Goal: Contribute content: Contribute content

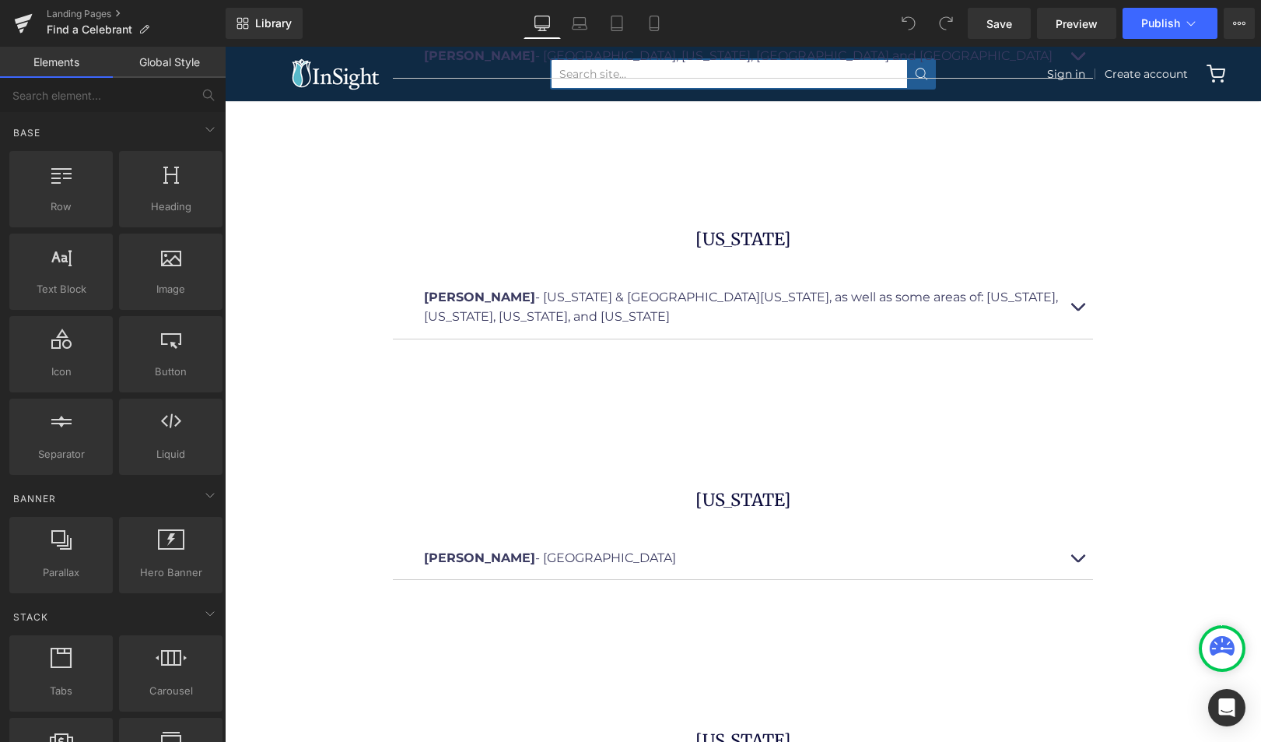
scroll to position [10858, 0]
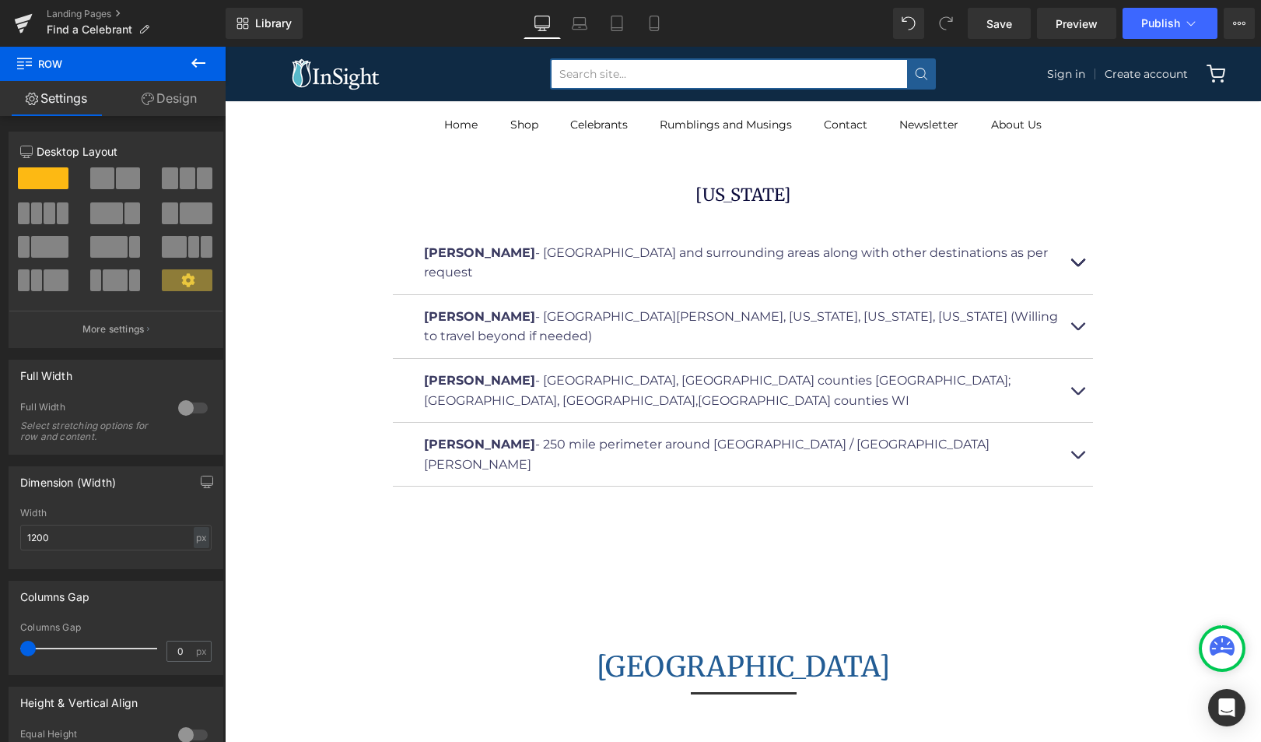
scroll to position [11878, 0]
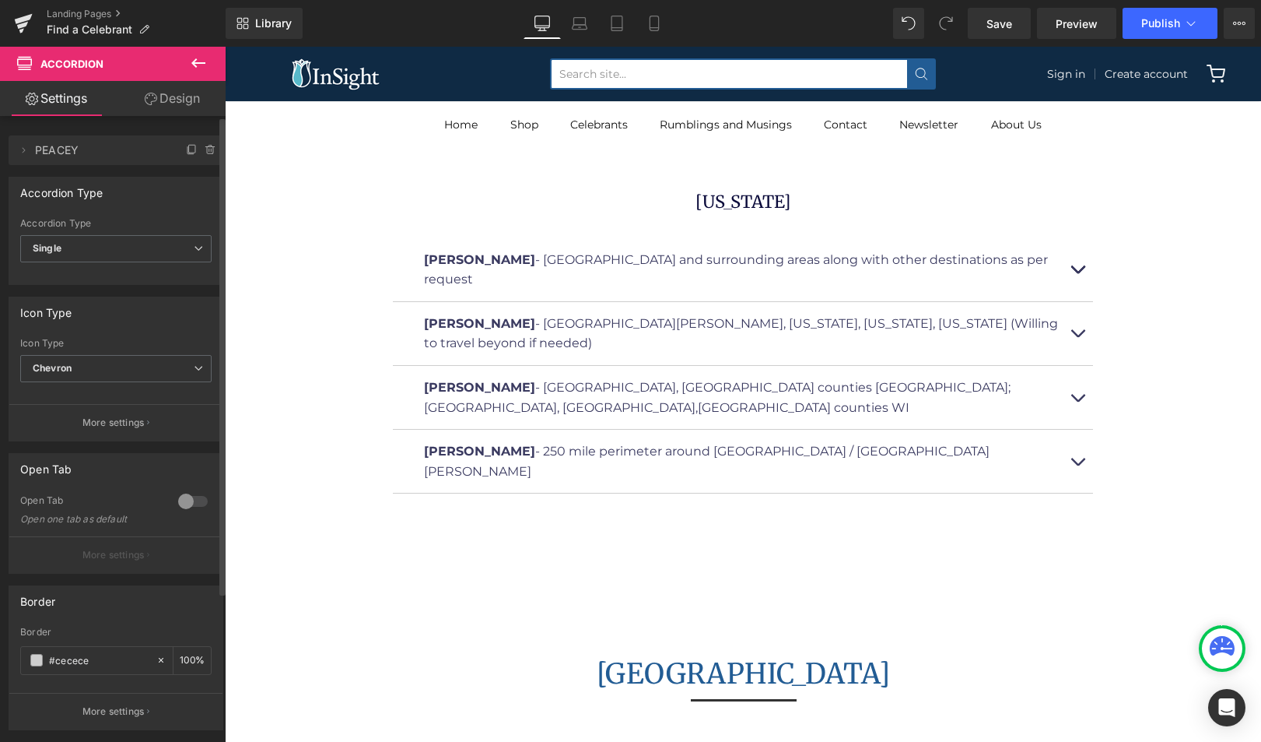
scroll to position [2, 0]
click at [189, 148] on icon at bounding box center [192, 147] width 6 height 8
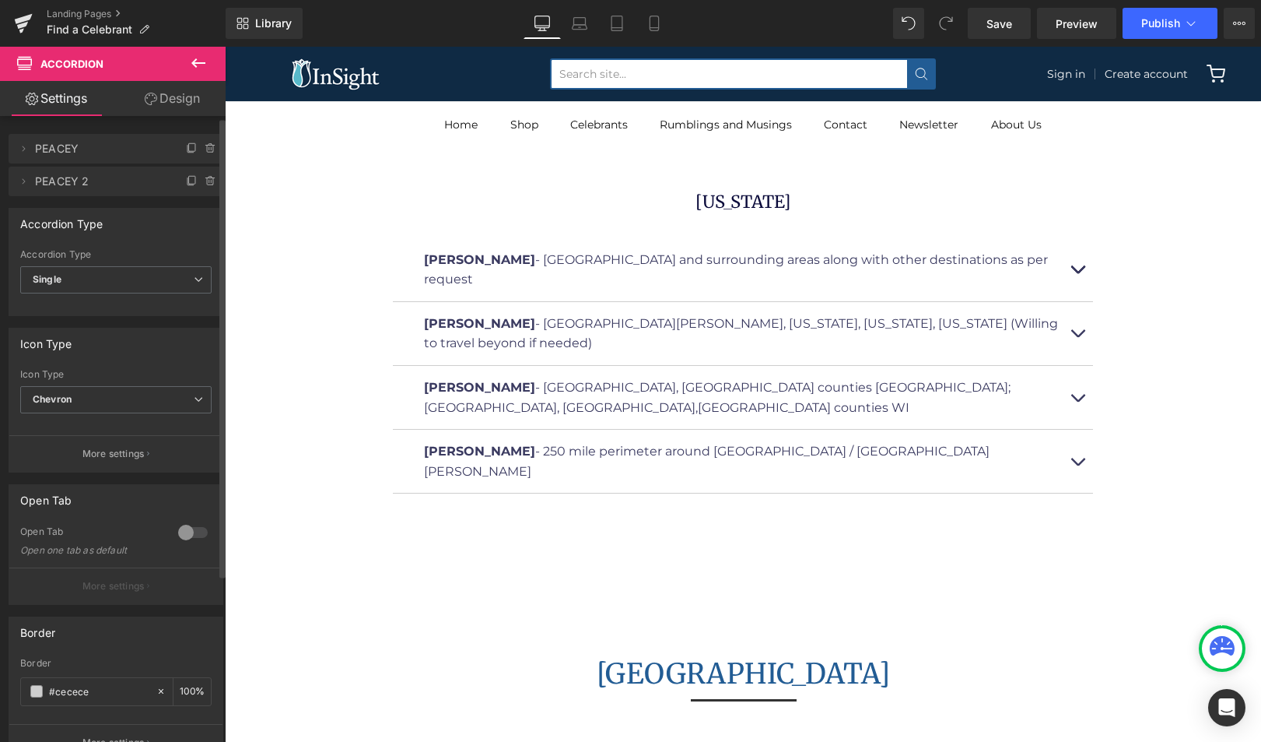
click at [93, 148] on span "PEACEY" at bounding box center [100, 149] width 131 height 30
click at [23, 150] on icon at bounding box center [24, 148] width 3 height 5
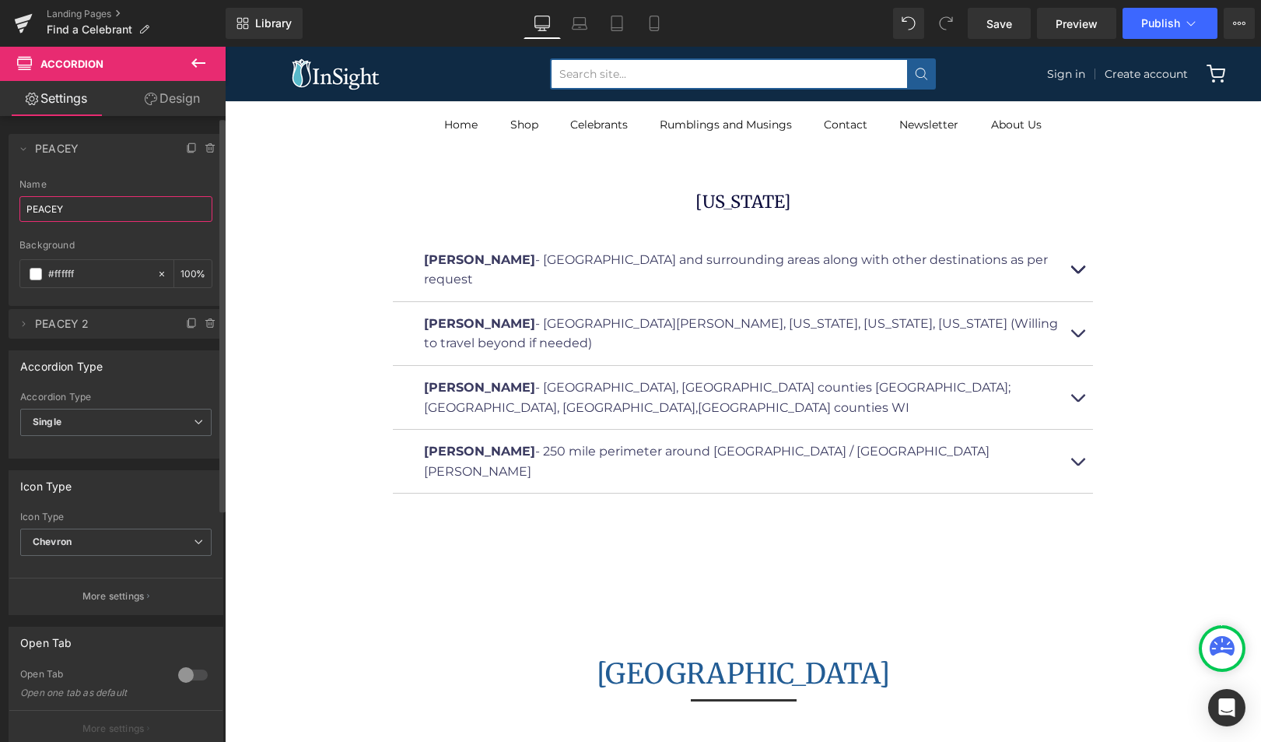
drag, startPoint x: 78, startPoint y: 210, endPoint x: 4, endPoint y: 198, distance: 75.0
click at [4, 198] on div "Delete Cancel PEACEY PEACEY Name PEACEY #FFFFFF Background #ffffff 100 % Delete…" at bounding box center [116, 228] width 233 height 220
type input "MALTESE"
click at [26, 151] on icon at bounding box center [23, 148] width 12 height 12
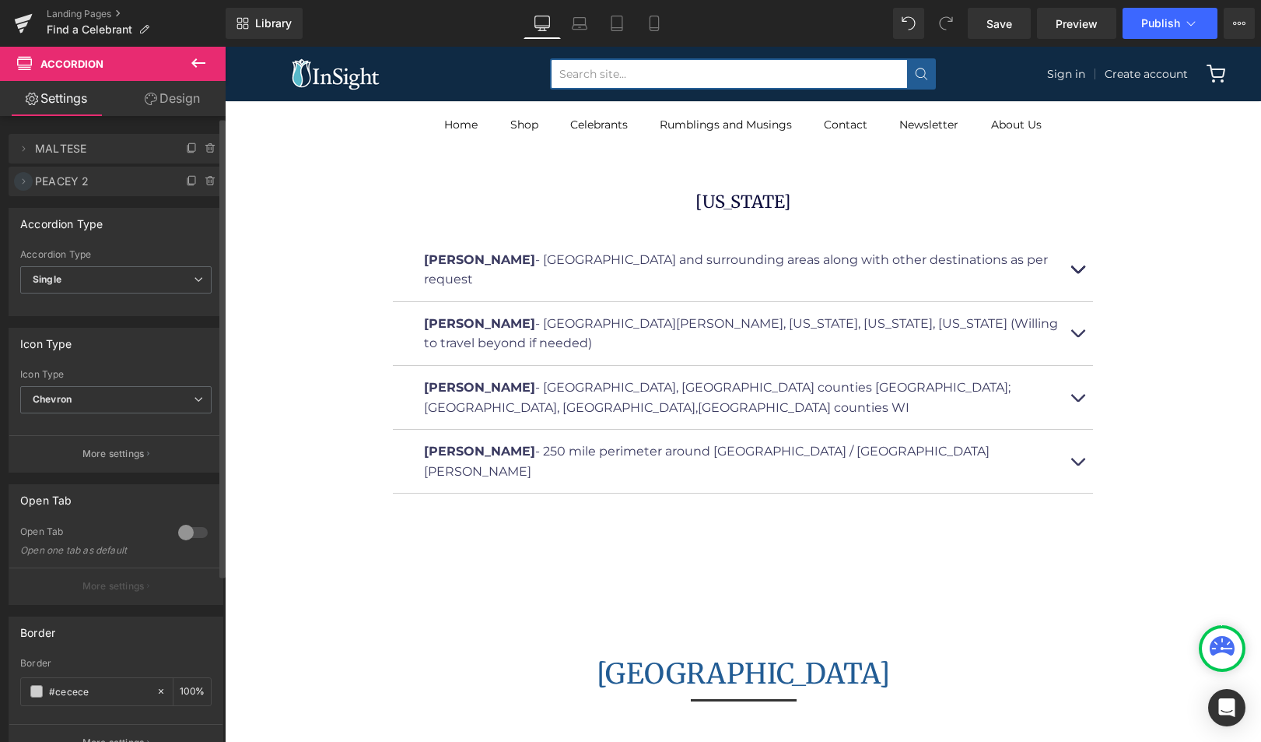
click at [23, 180] on icon at bounding box center [23, 181] width 12 height 12
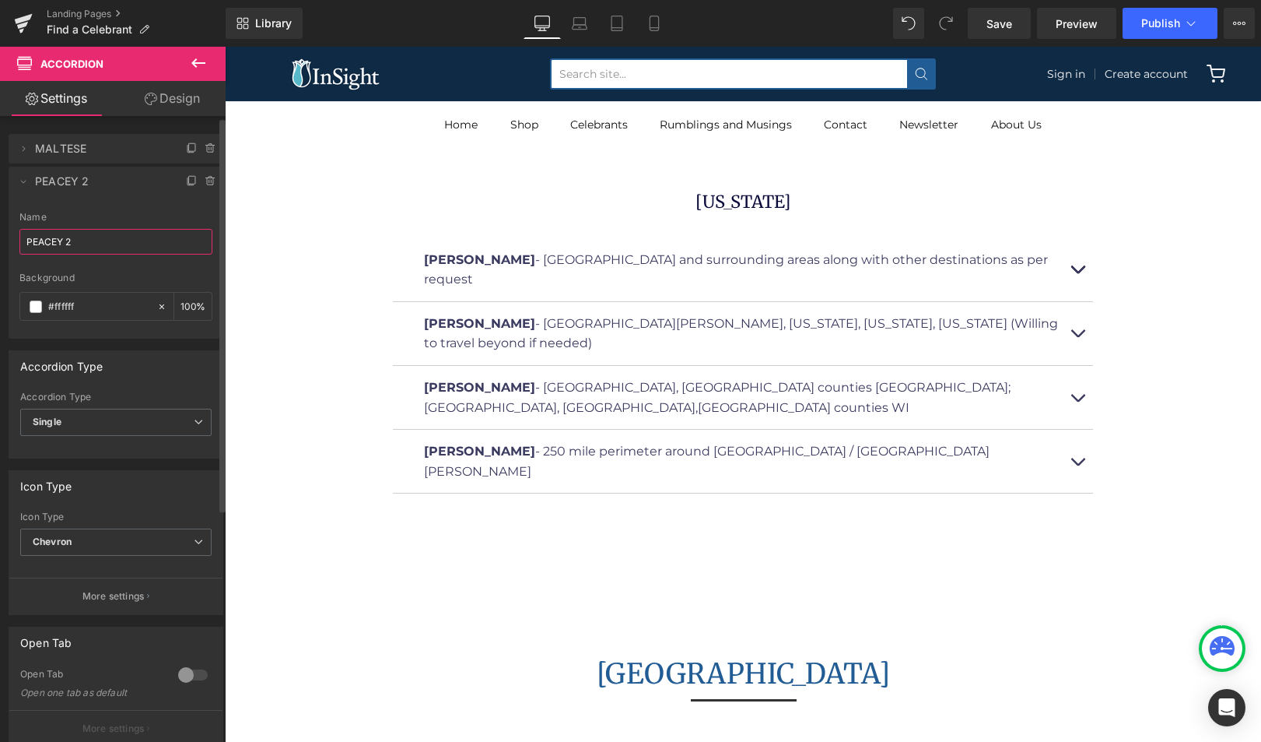
click at [84, 242] on input "PEACEY 2" at bounding box center [115, 242] width 193 height 26
type input "PEACEY"
click at [23, 185] on icon at bounding box center [23, 181] width 12 height 12
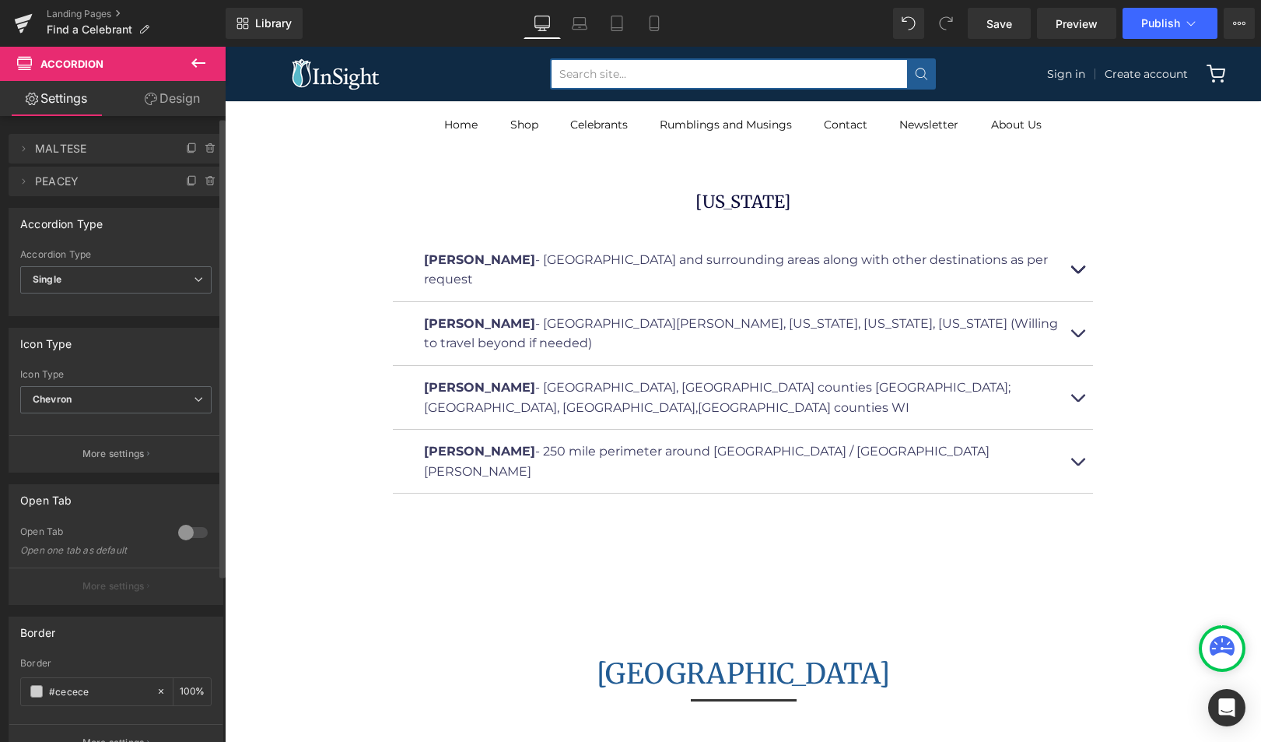
click at [66, 159] on span "MALTESE" at bounding box center [100, 149] width 131 height 30
click at [54, 149] on span "MALTESE" at bounding box center [100, 149] width 131 height 30
click at [23, 153] on icon at bounding box center [23, 148] width 12 height 12
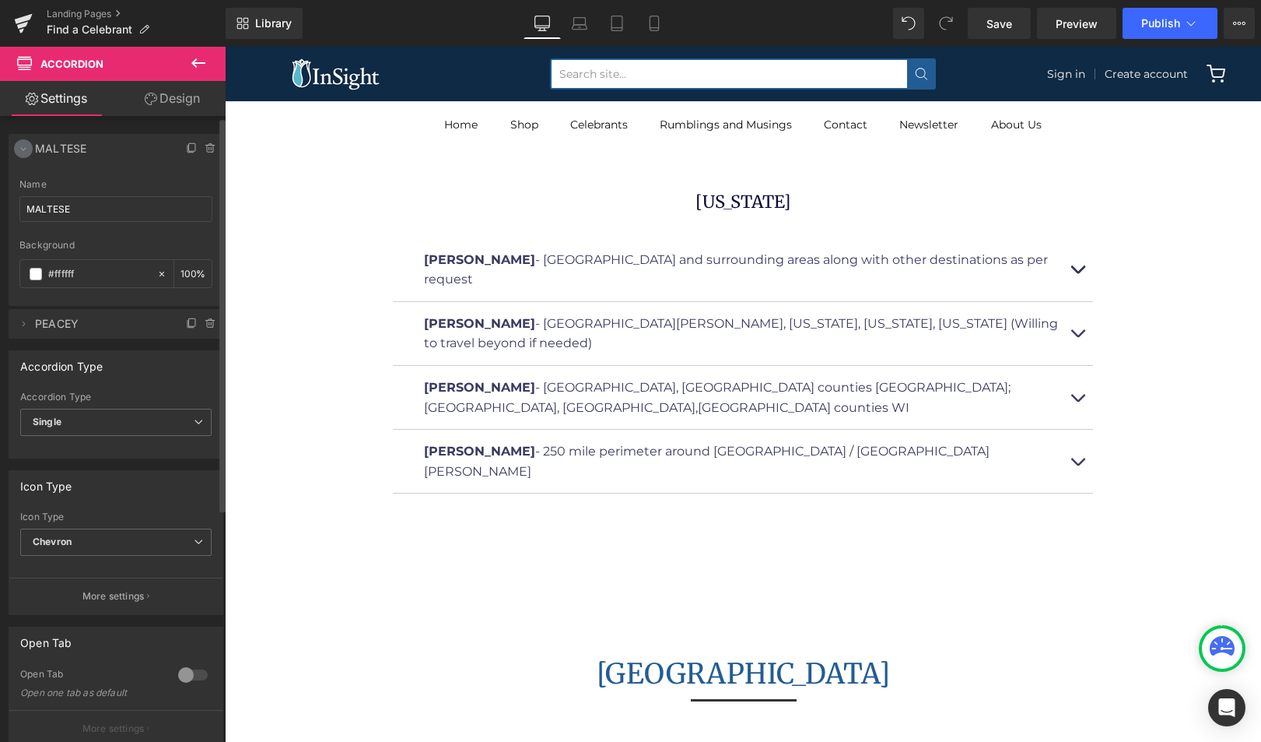
click at [25, 144] on icon at bounding box center [23, 148] width 12 height 12
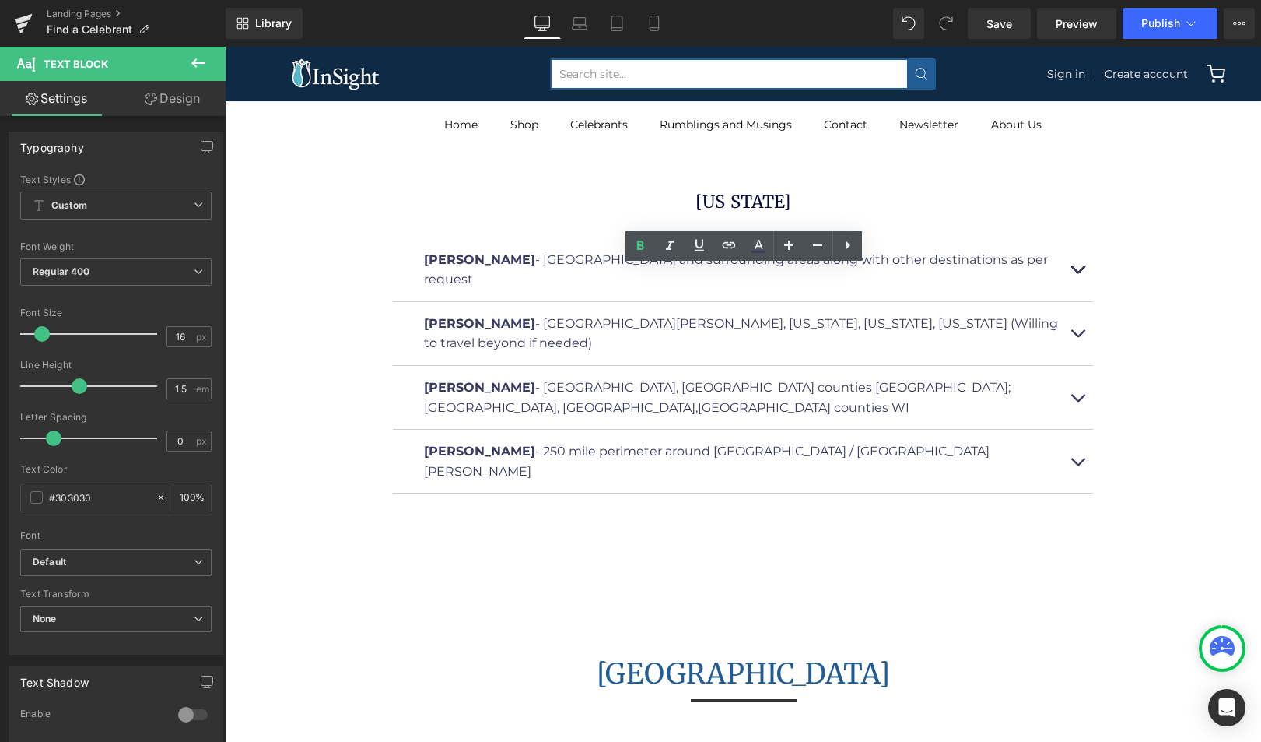
drag, startPoint x: 500, startPoint y: 275, endPoint x: 407, endPoint y: 276, distance: 93.4
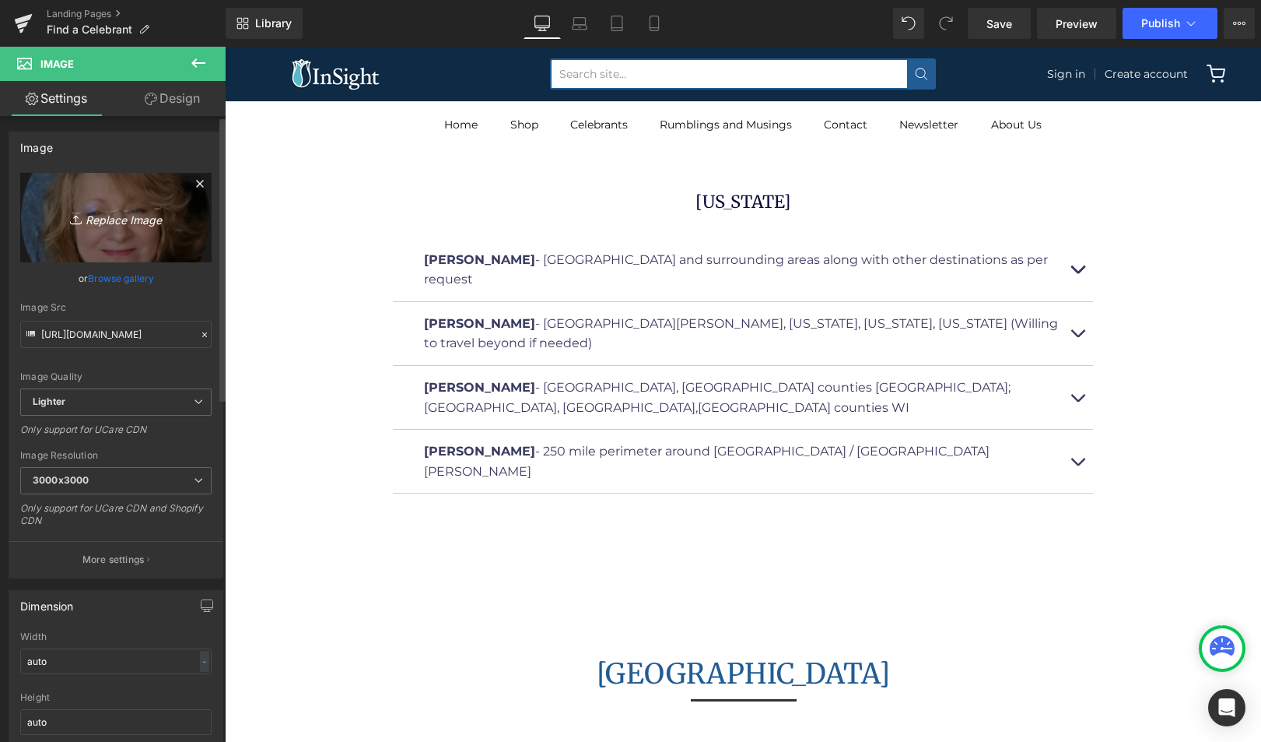
click at [115, 221] on icon "Replace Image" at bounding box center [116, 217] width 125 height 19
type input "C:\fakepath\MALTESE.png"
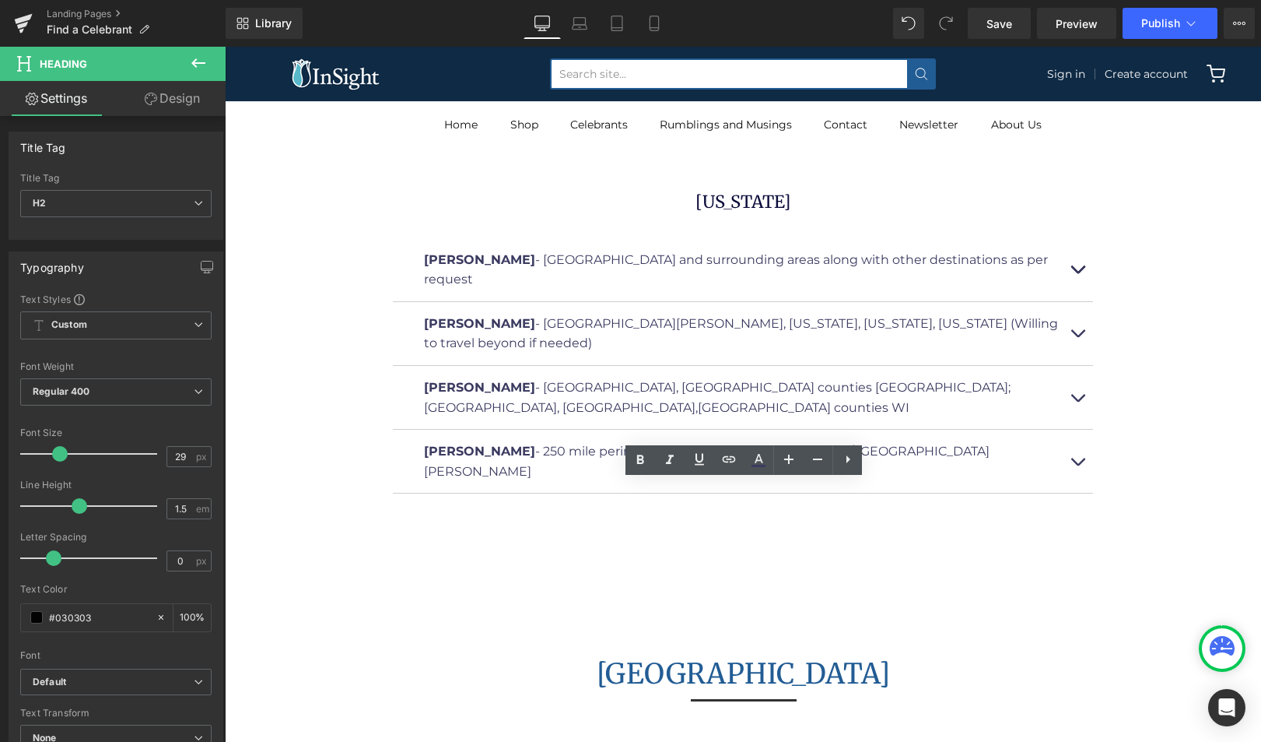
drag, startPoint x: 573, startPoint y: 499, endPoint x: 401, endPoint y: 482, distance: 173.6
drag, startPoint x: 527, startPoint y: 499, endPoint x: 406, endPoint y: 489, distance: 121.0
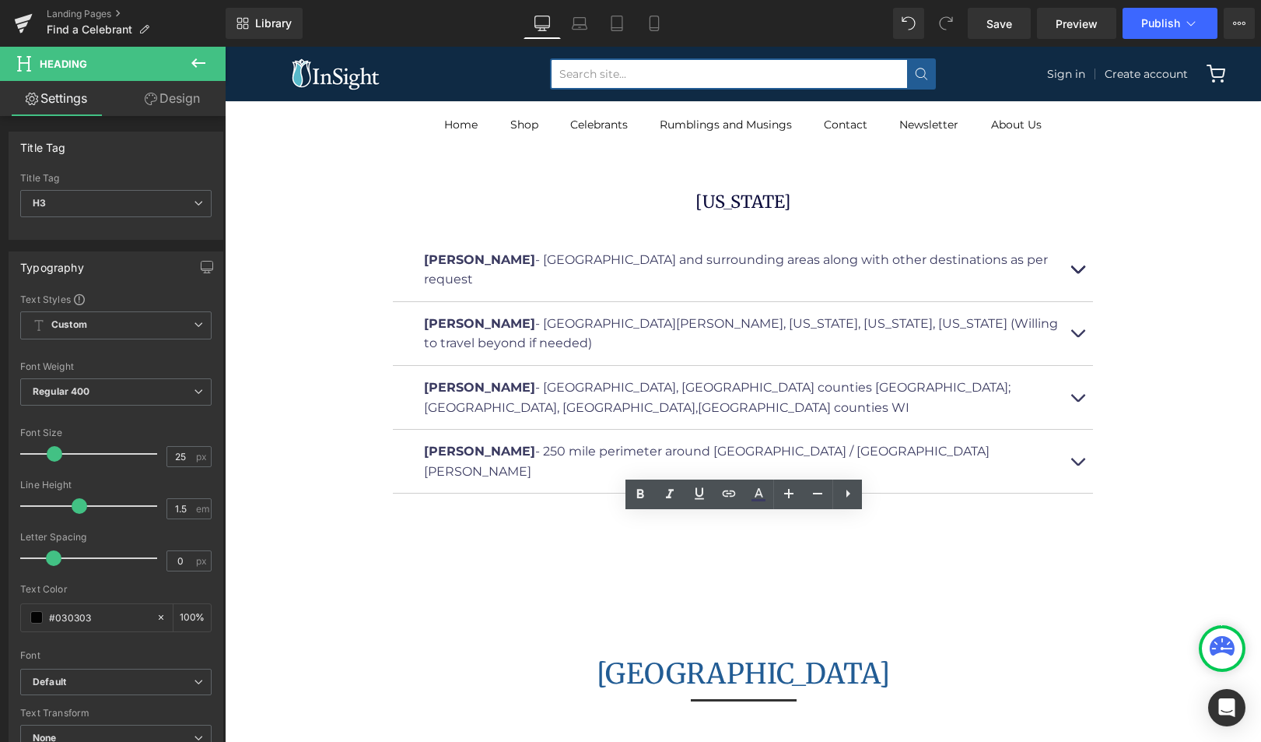
drag, startPoint x: 672, startPoint y: 535, endPoint x: 382, endPoint y: 528, distance: 290.4
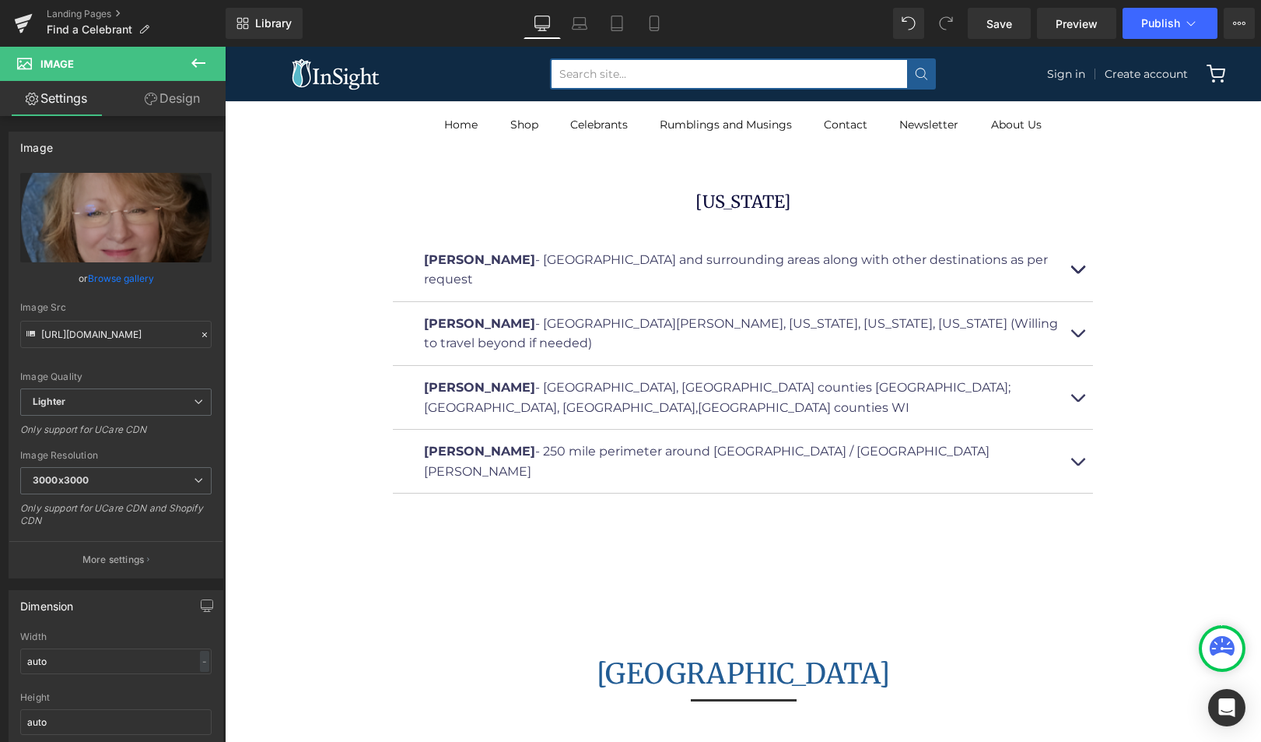
click at [145, 278] on link "Browse gallery" at bounding box center [121, 278] width 66 height 27
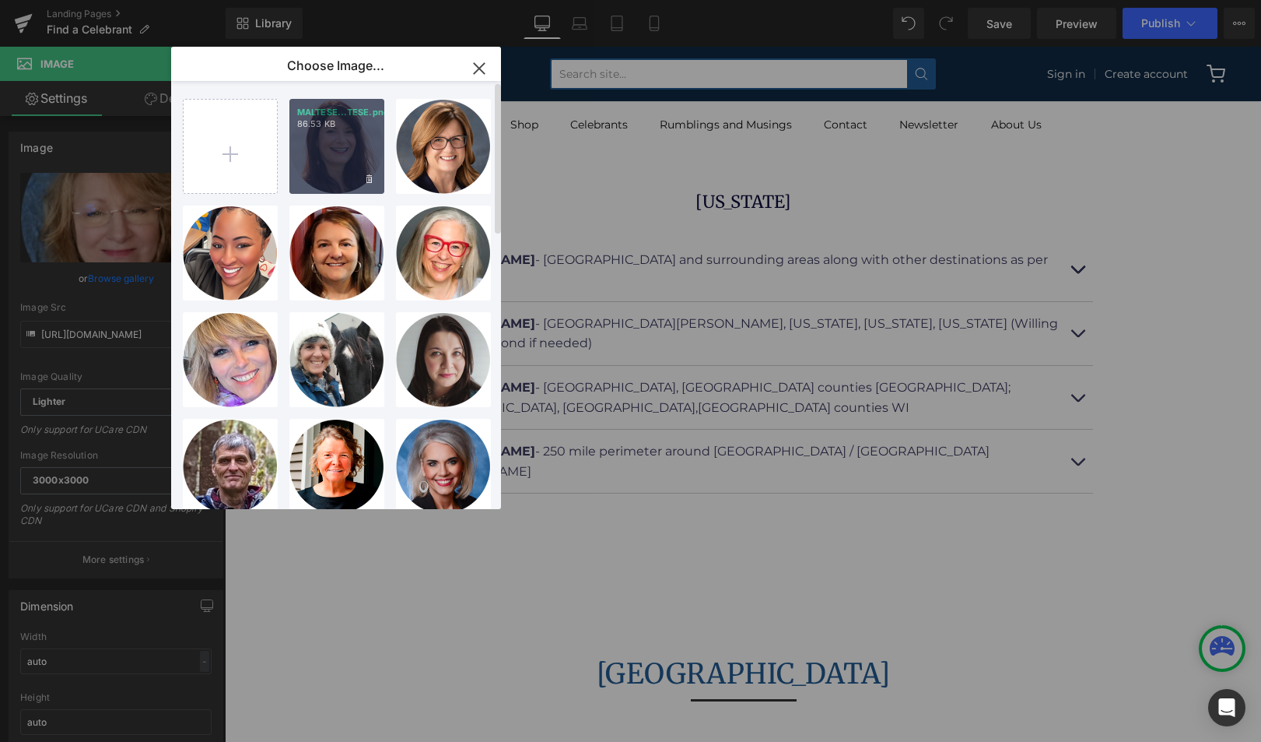
click at [324, 153] on div "MALTESE...TESE.png 86.53 KB" at bounding box center [336, 146] width 95 height 95
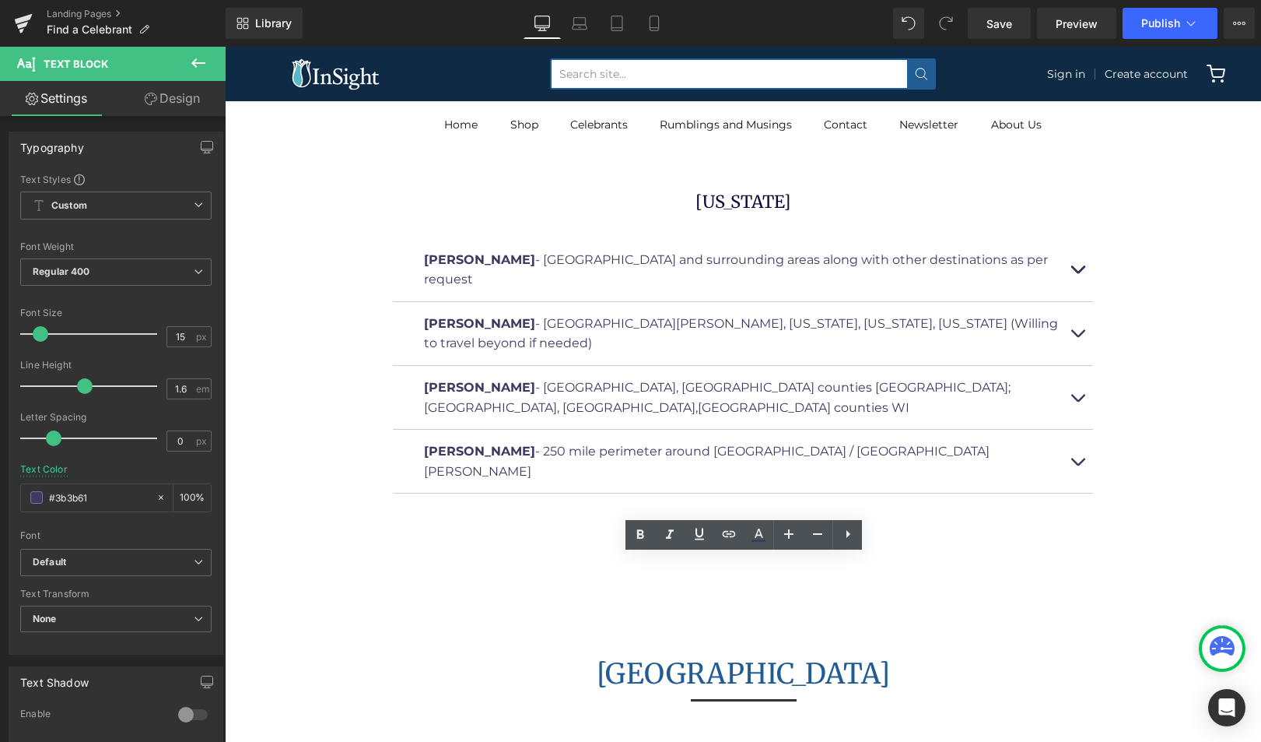
drag, startPoint x: 932, startPoint y: 589, endPoint x: 460, endPoint y: 551, distance: 473.9
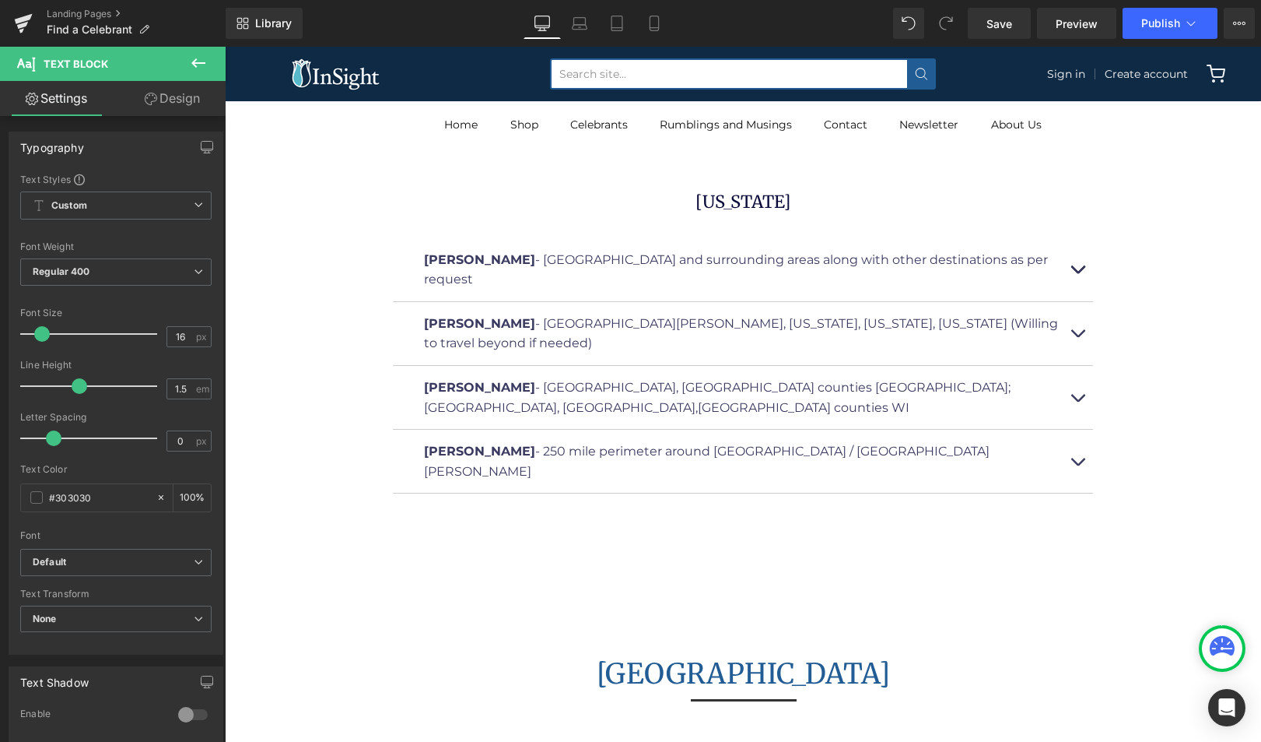
drag, startPoint x: 840, startPoint y: 273, endPoint x: 536, endPoint y: 275, distance: 304.3
copy font "Kelowna, [GEOGRAPHIC_DATA], [GEOGRAPHIC_DATA], [GEOGRAPHIC_DATA]"
drag, startPoint x: 1054, startPoint y: 621, endPoint x: 676, endPoint y: 613, distance: 377.5
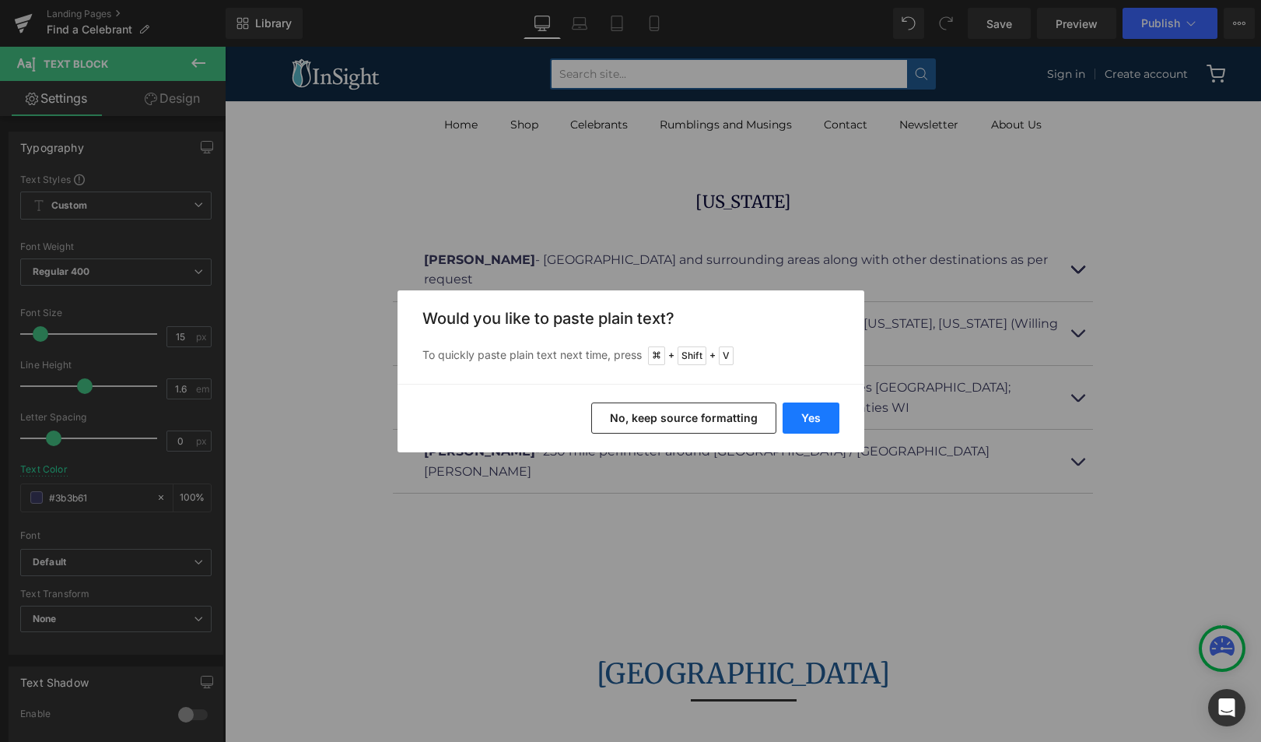
click at [825, 415] on button "Yes" at bounding box center [811, 417] width 57 height 31
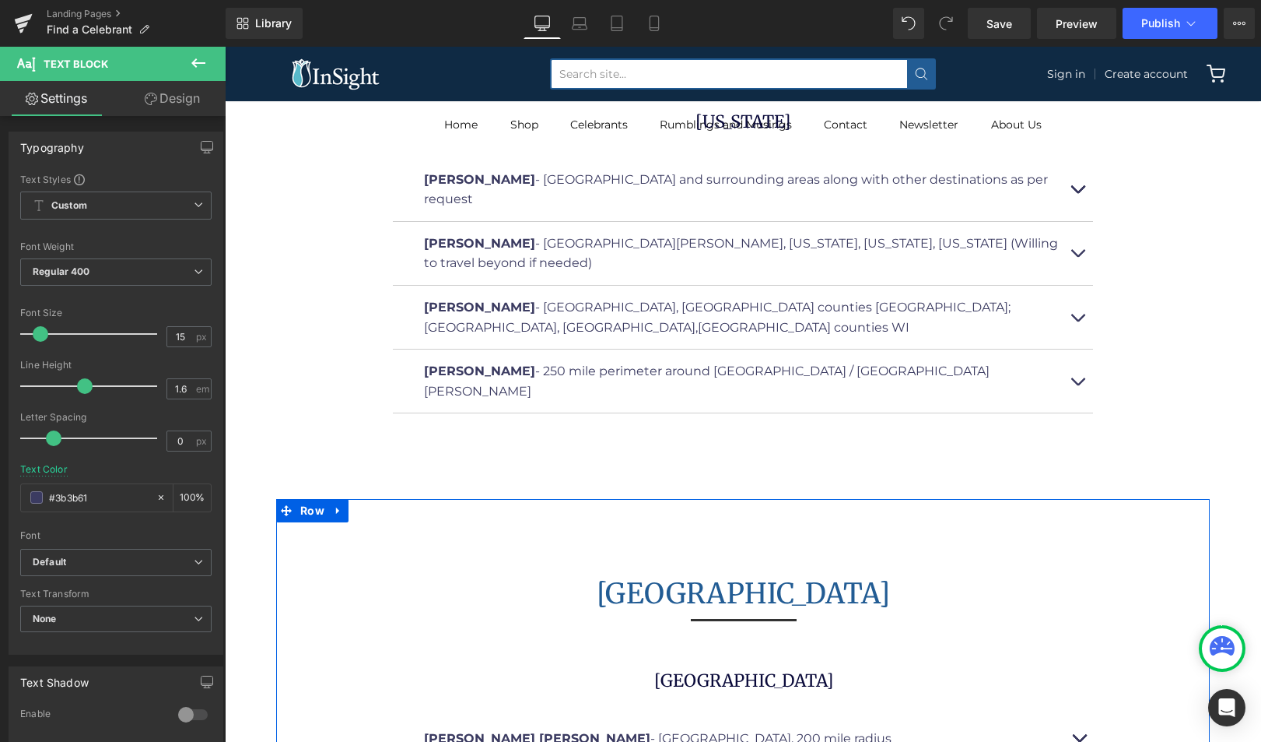
scroll to position [11958, 0]
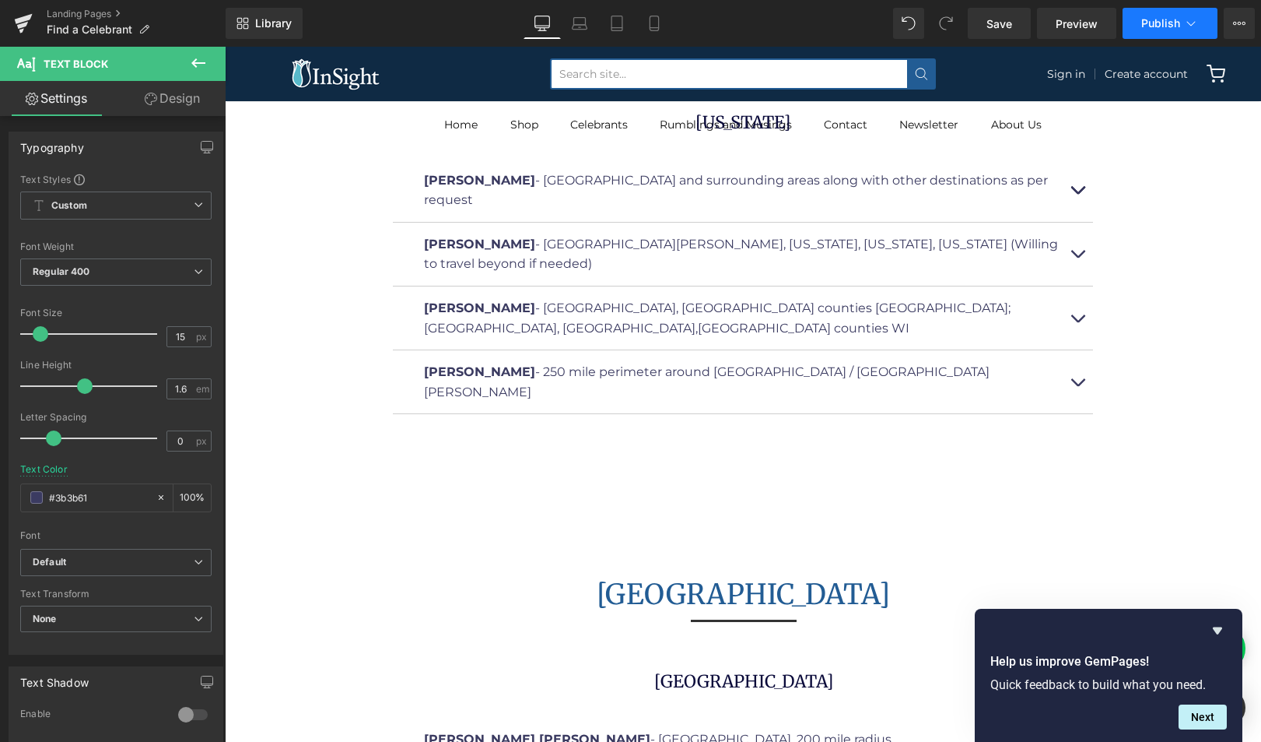
click at [1170, 24] on span "Publish" at bounding box center [1161, 23] width 39 height 12
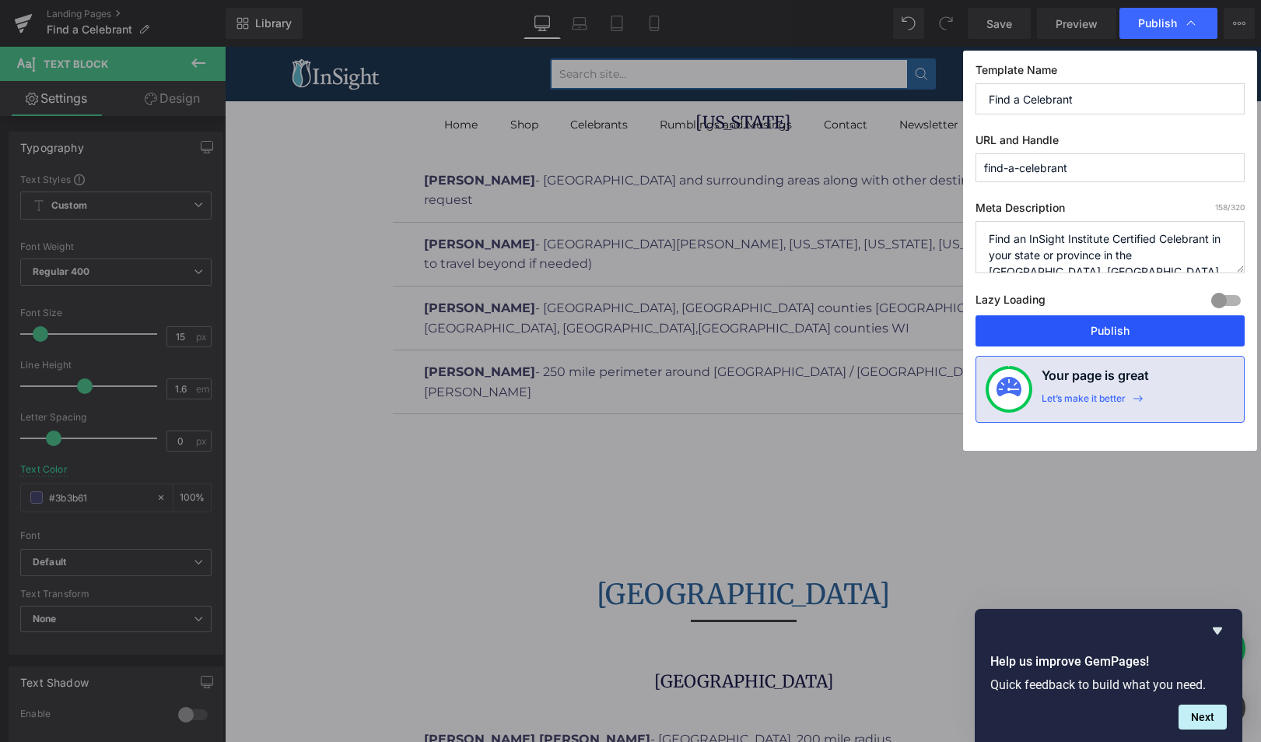
click at [1154, 331] on button "Publish" at bounding box center [1110, 330] width 269 height 31
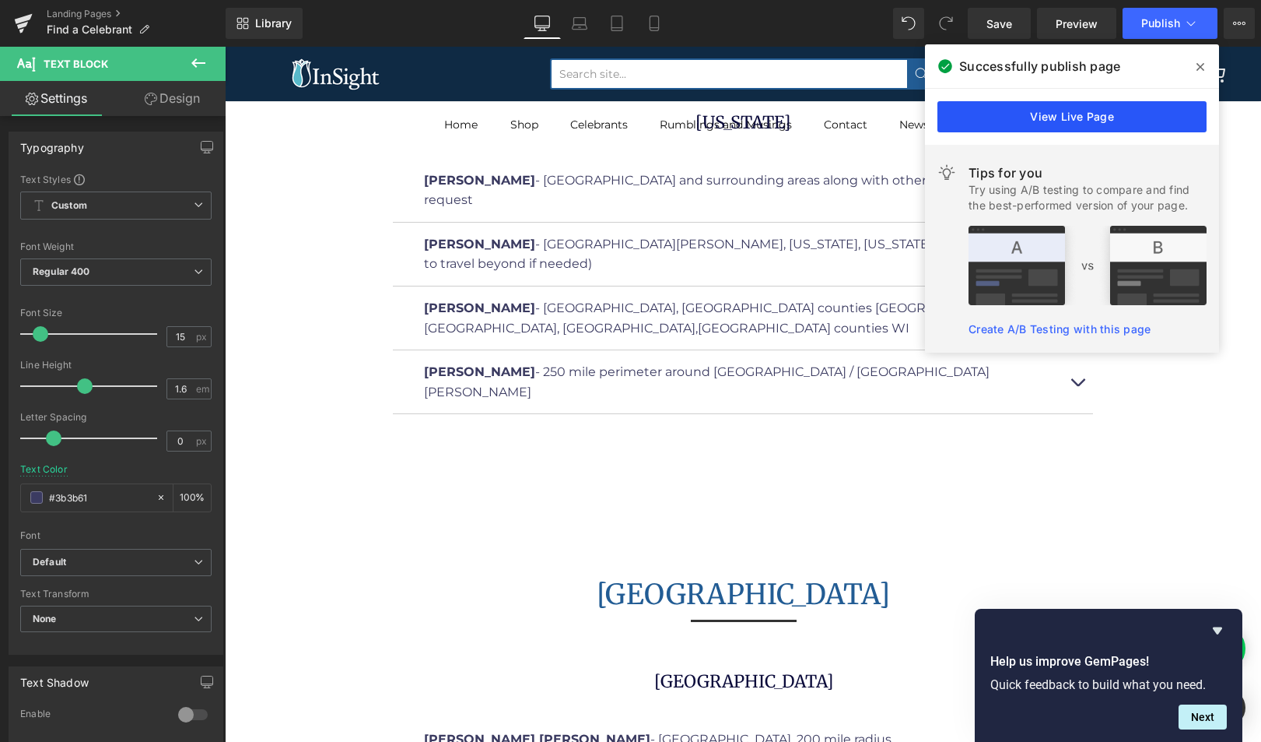
click at [1106, 113] on link "View Live Page" at bounding box center [1072, 116] width 269 height 31
